Goal: Navigation & Orientation: Find specific page/section

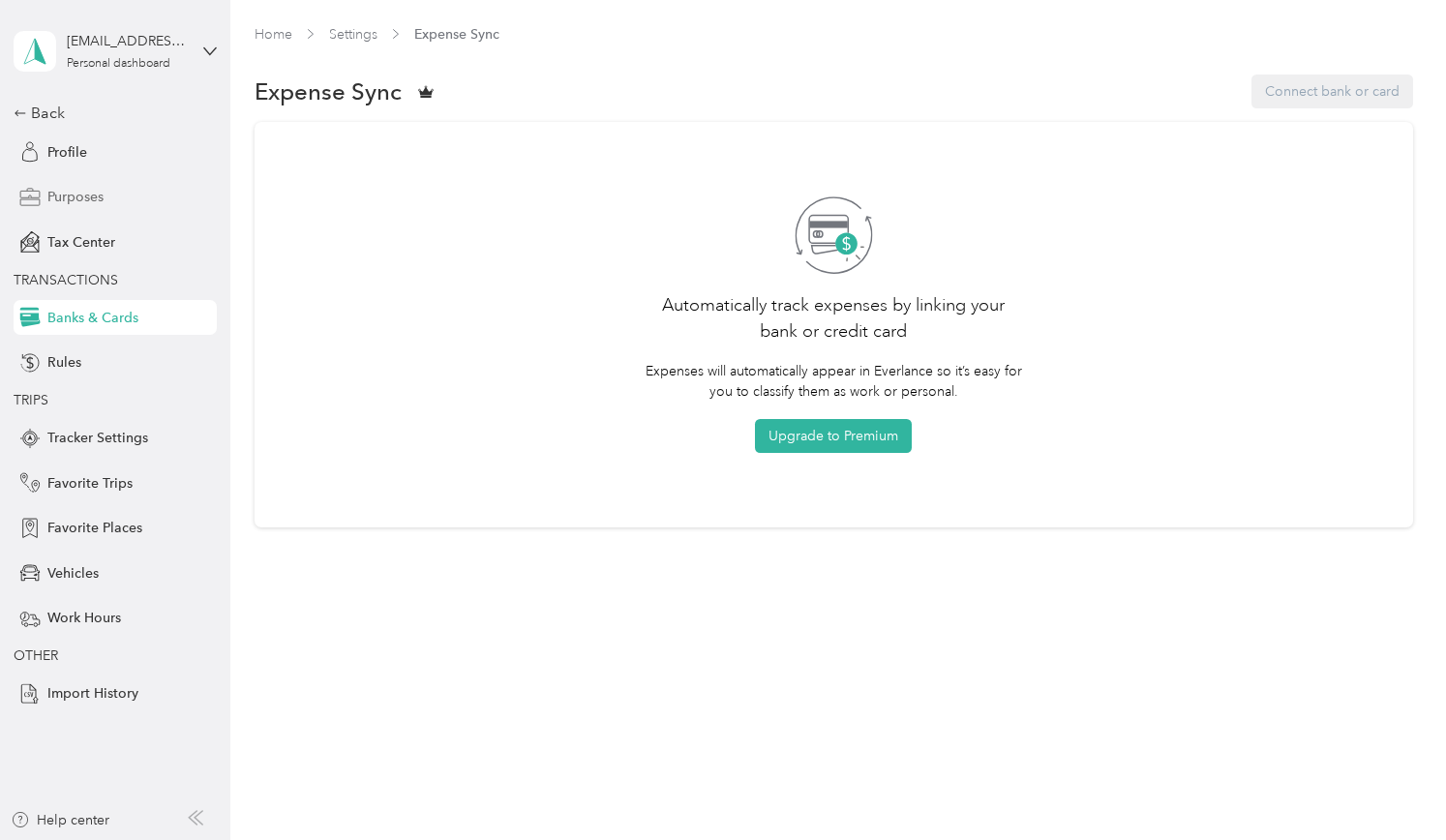
click at [69, 191] on span "Purposes" at bounding box center [74, 197] width 56 height 21
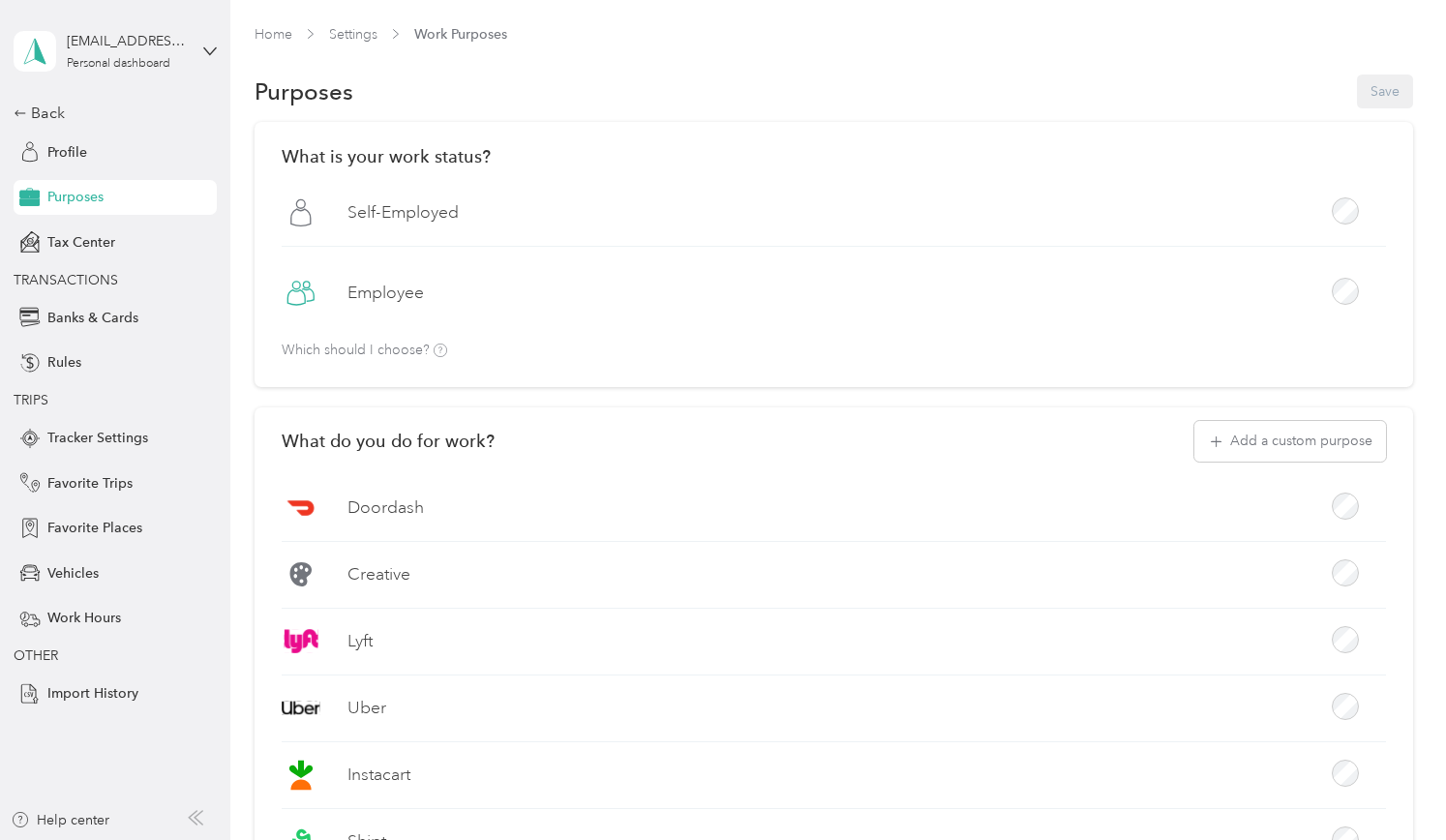
click at [43, 131] on div "Back Profile Purposes Tax Center TRANSACTIONS Banks & Cards Rules TRIPS Tracker…" at bounding box center [115, 406] width 203 height 609
click at [51, 122] on div "Back" at bounding box center [111, 113] width 194 height 23
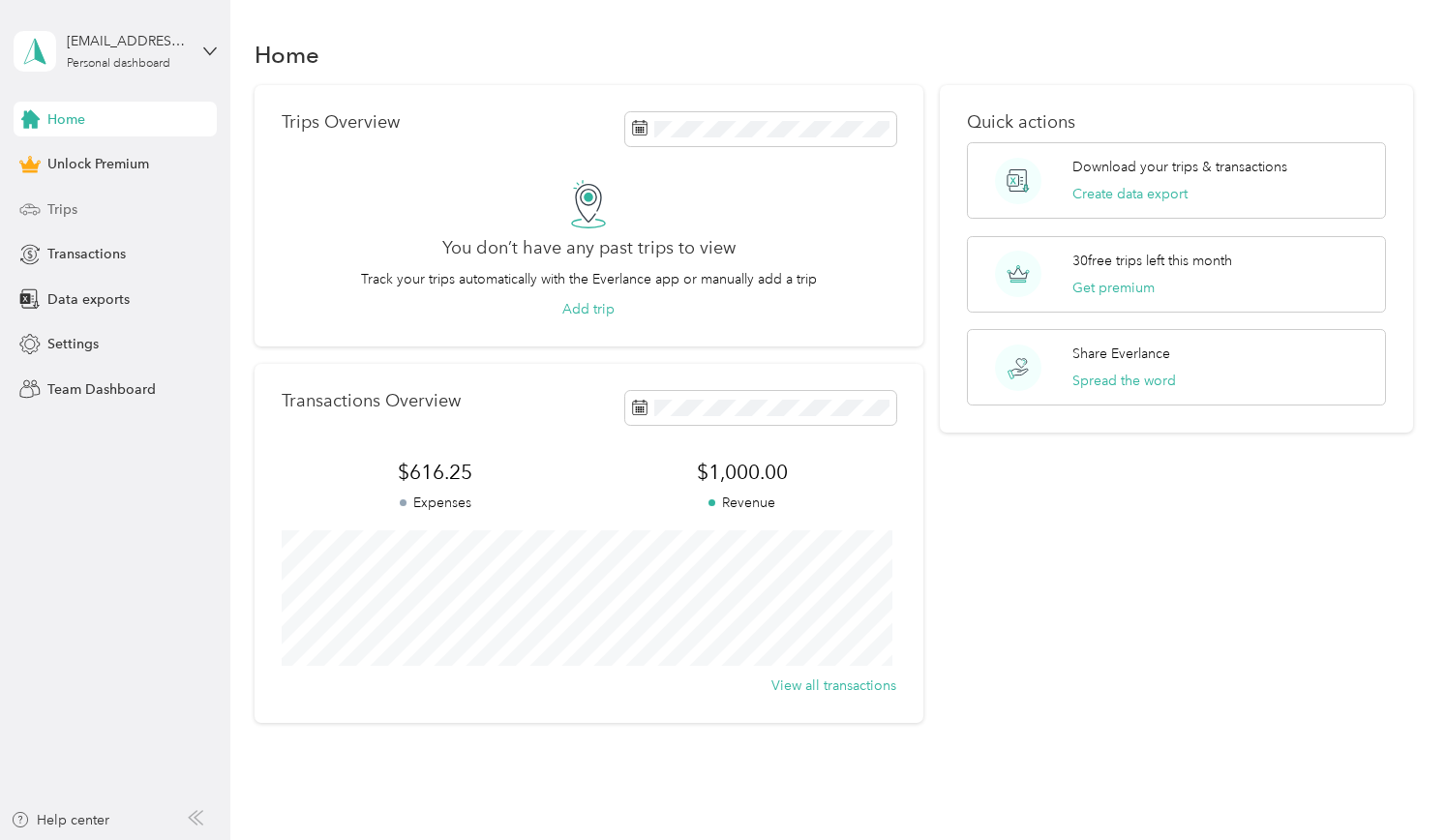
click at [148, 212] on div "Trips" at bounding box center [115, 209] width 203 height 35
